Goal: Navigation & Orientation: Find specific page/section

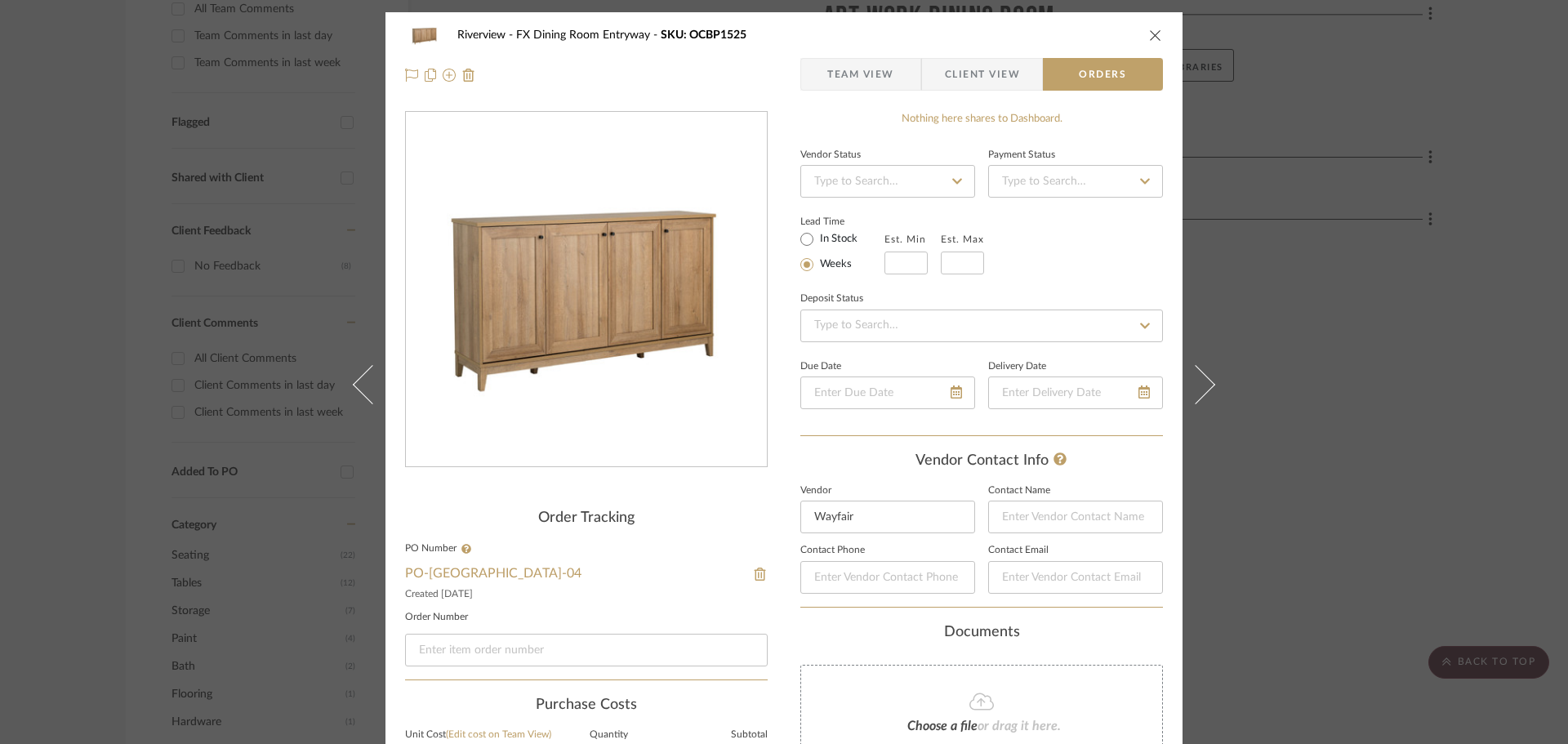
click at [1151, 29] on icon "close" at bounding box center [1155, 35] width 13 height 13
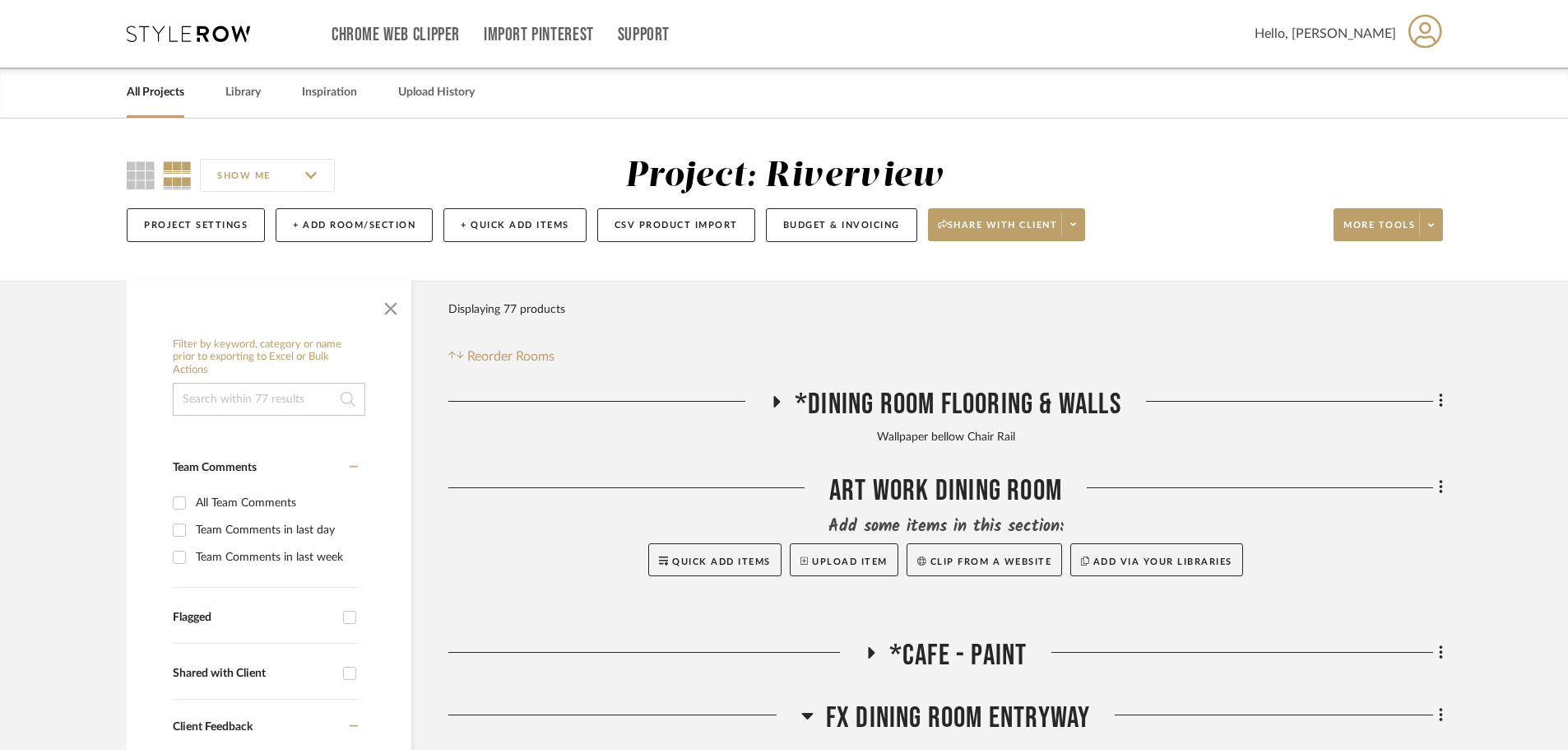
click at [229, 23] on div "Chrome Web Clipper Import Pinterest Support All Projects Library Inspiration Up…" at bounding box center [785, 33] width 1317 height 68
click at [236, 34] on icon at bounding box center [188, 33] width 123 height 16
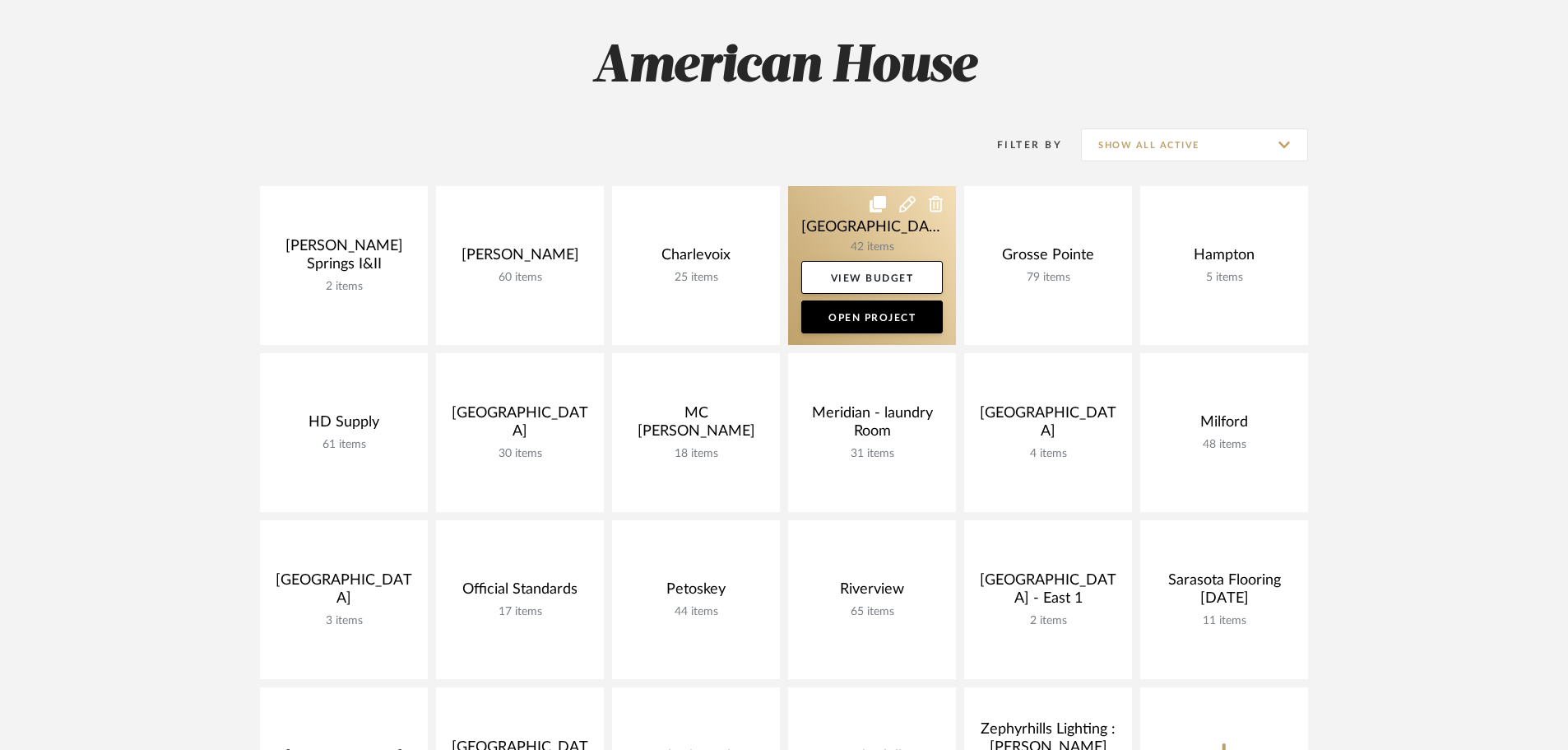
scroll to position [247, 0]
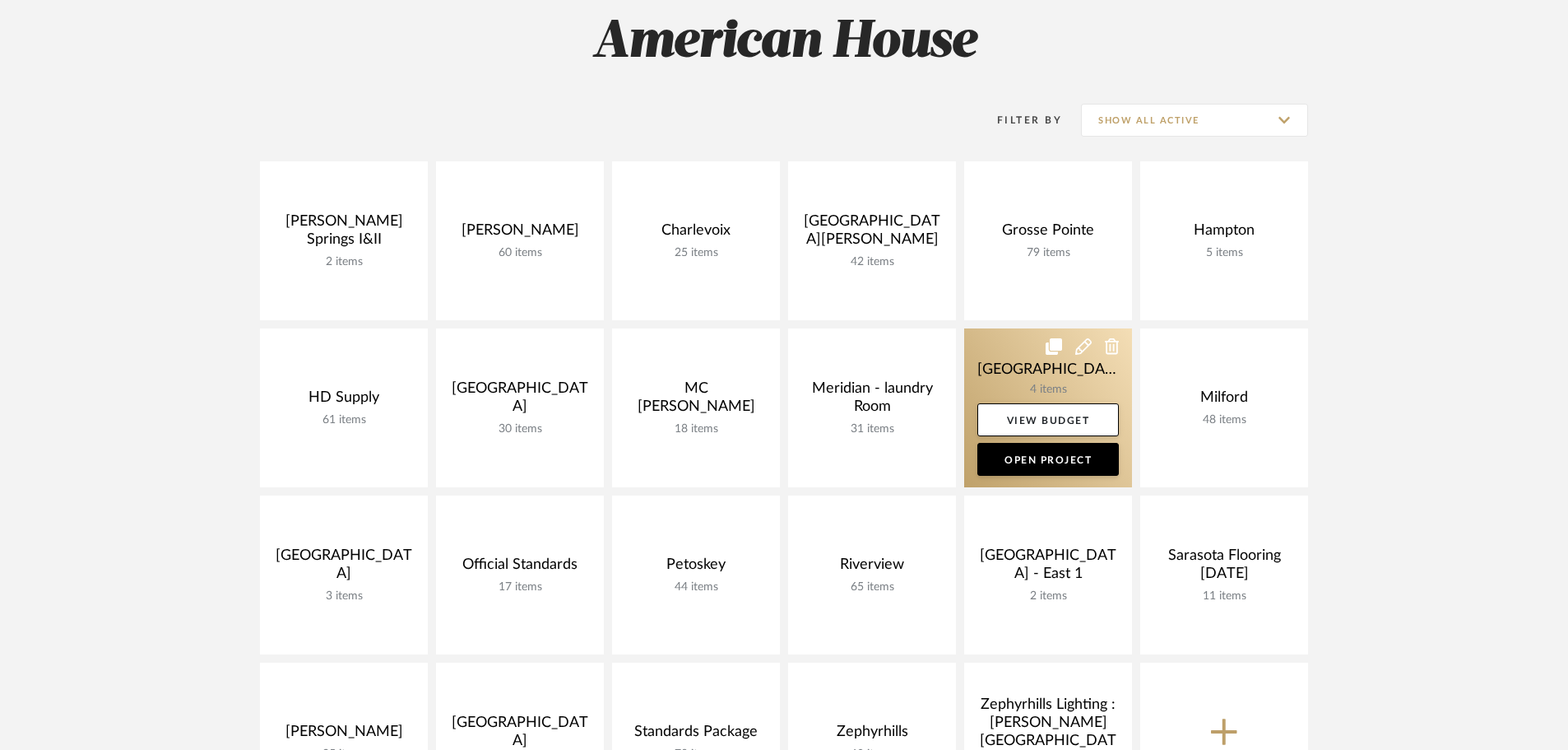
click at [1022, 365] on link at bounding box center [1048, 408] width 168 height 159
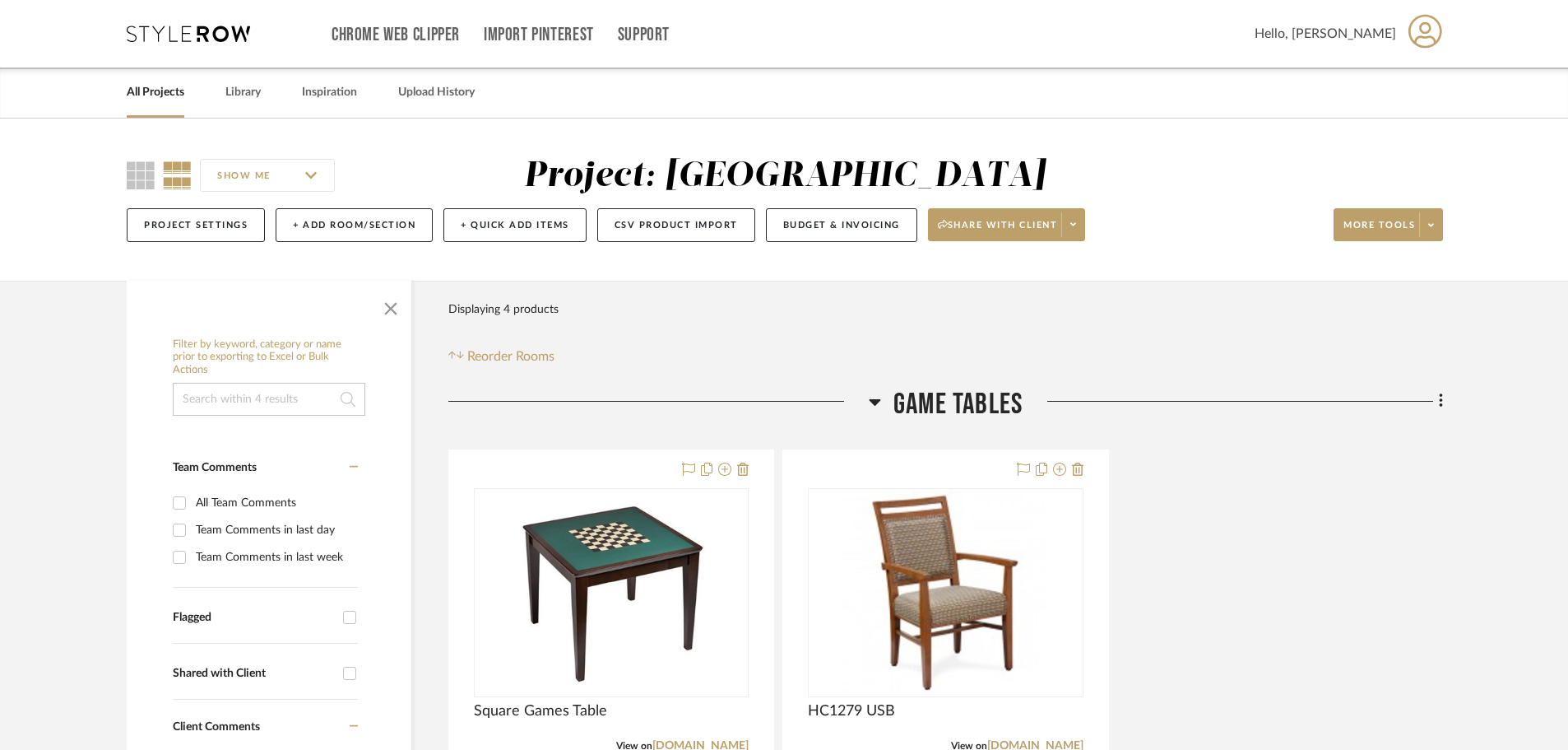
click at [208, 29] on icon at bounding box center [188, 33] width 123 height 16
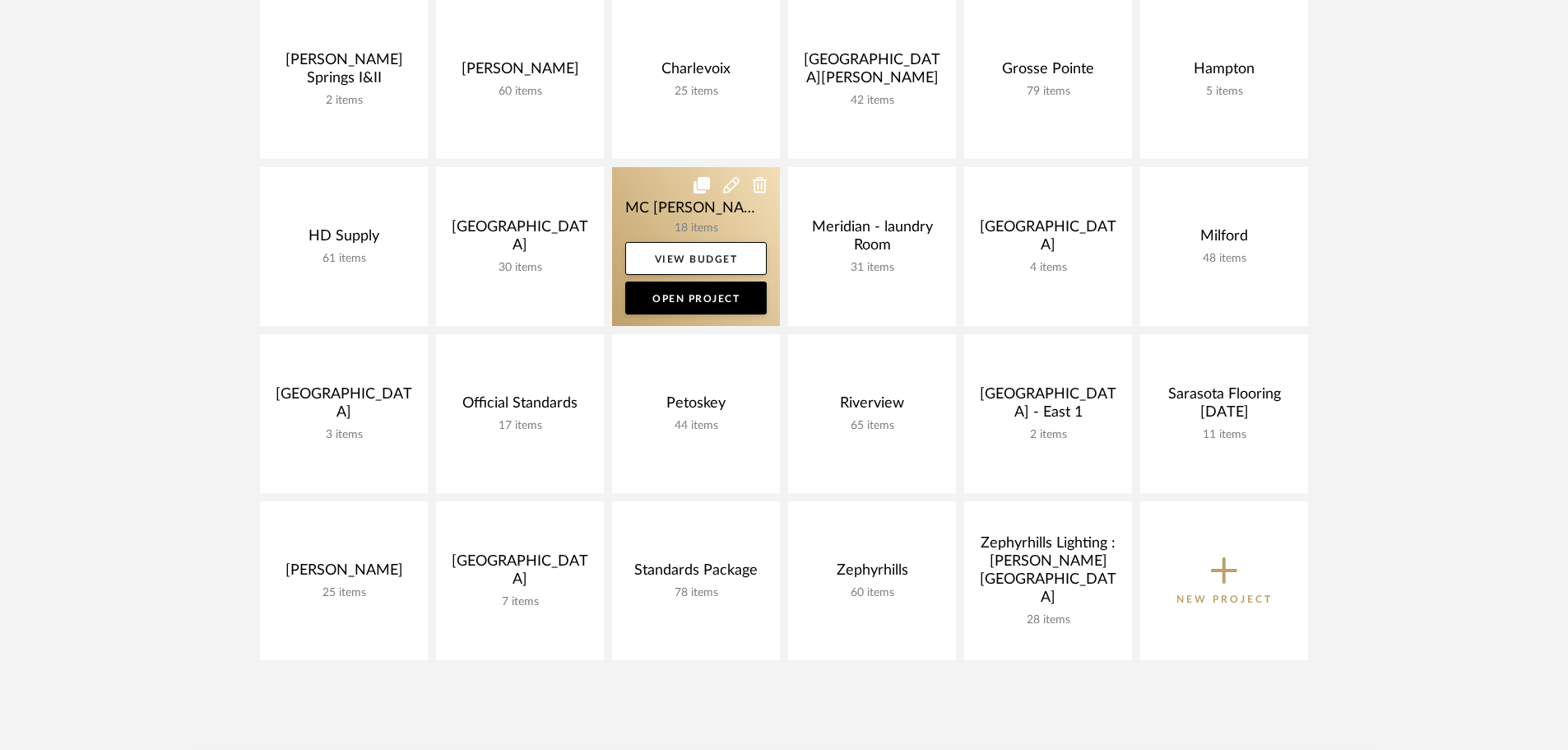
scroll to position [411, 0]
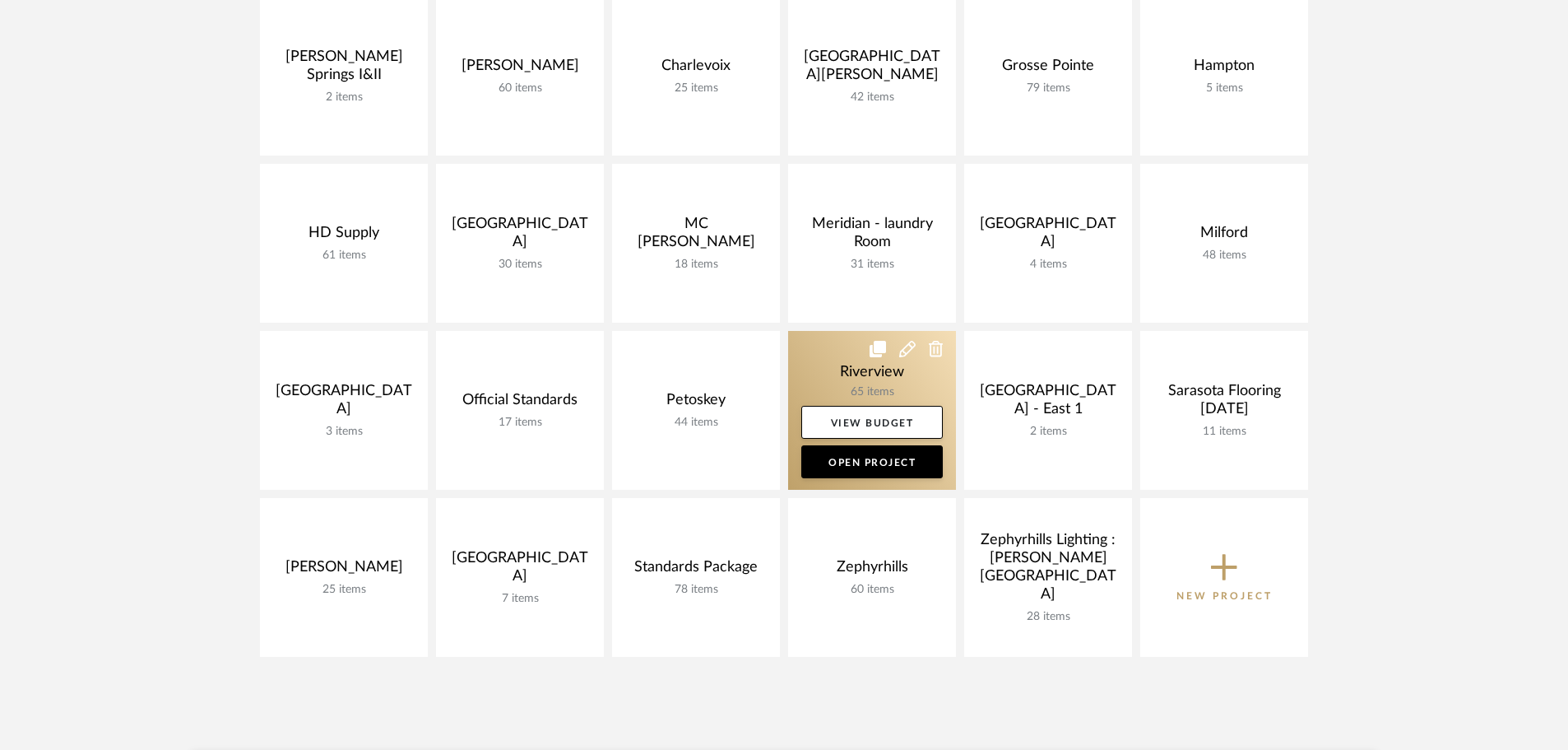
click at [848, 374] on link at bounding box center [872, 410] width 168 height 159
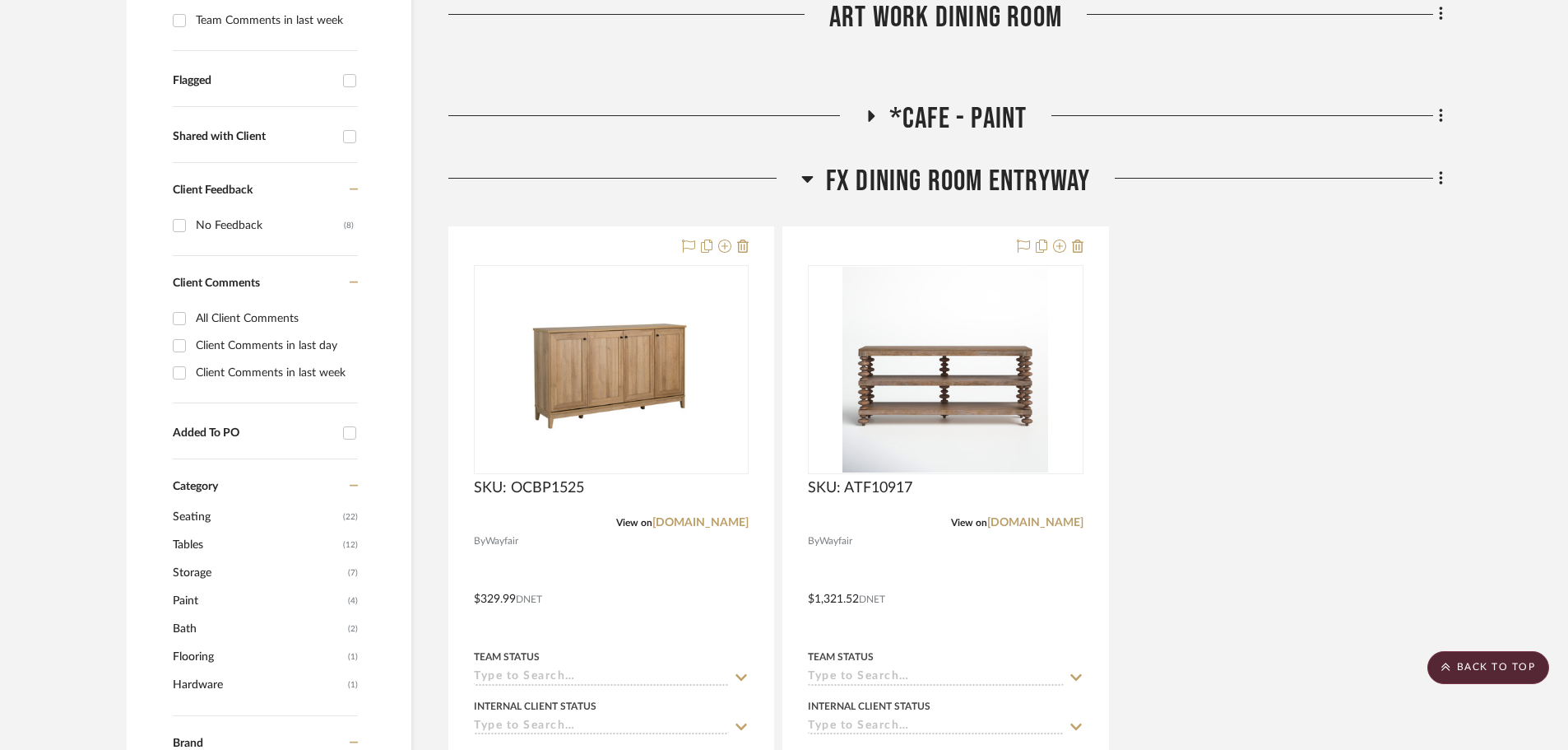
scroll to position [576, 0]
